Goal: Check status

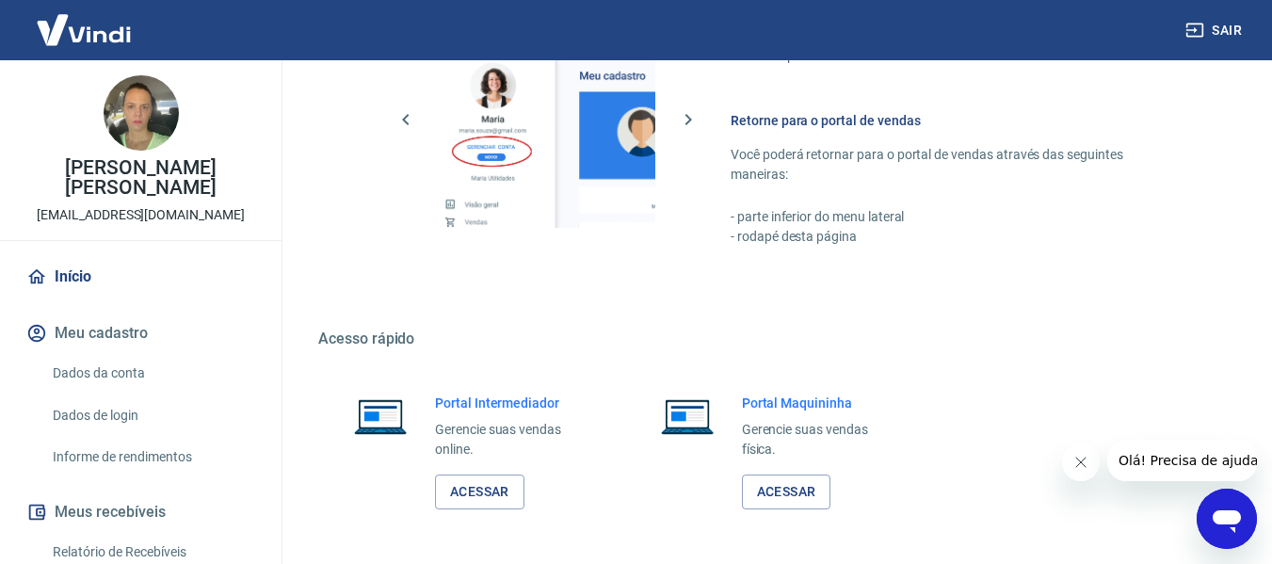
scroll to position [942, 0]
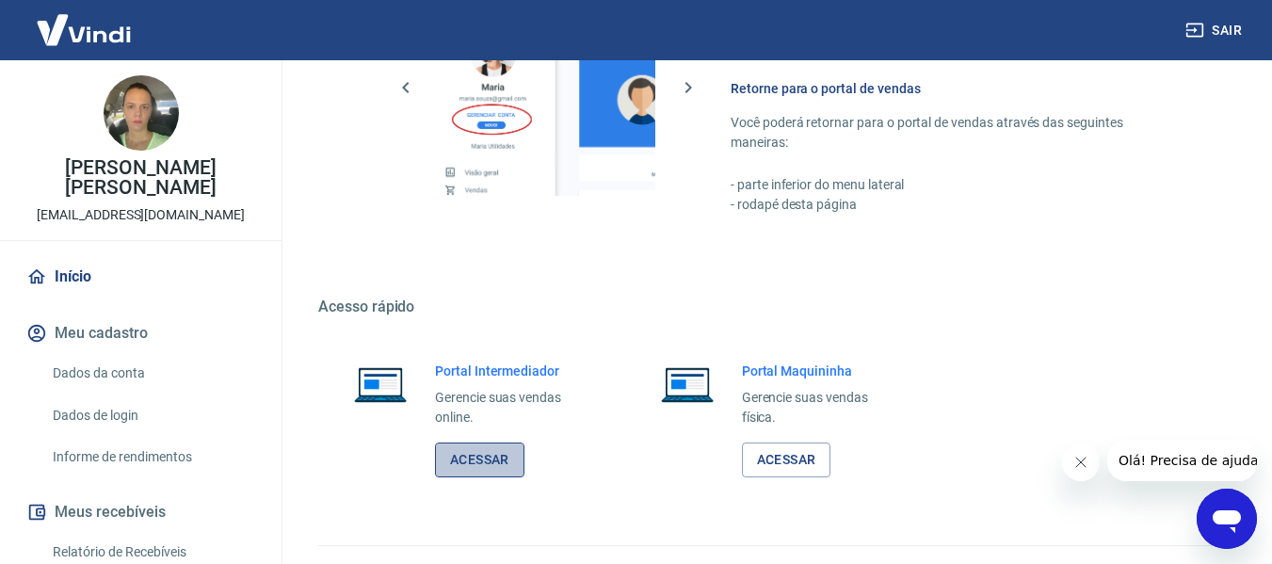
click at [510, 464] on link "Acessar" at bounding box center [479, 460] width 89 height 35
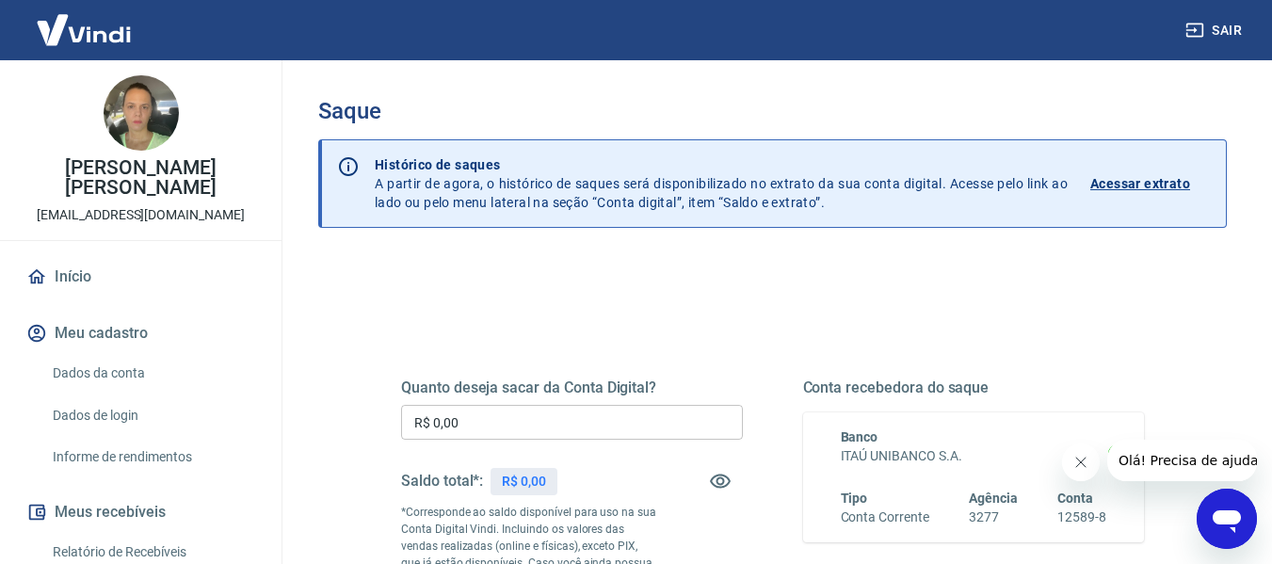
click at [1165, 190] on p "Acessar extrato" at bounding box center [1141, 183] width 100 height 19
